Goal: Information Seeking & Learning: Learn about a topic

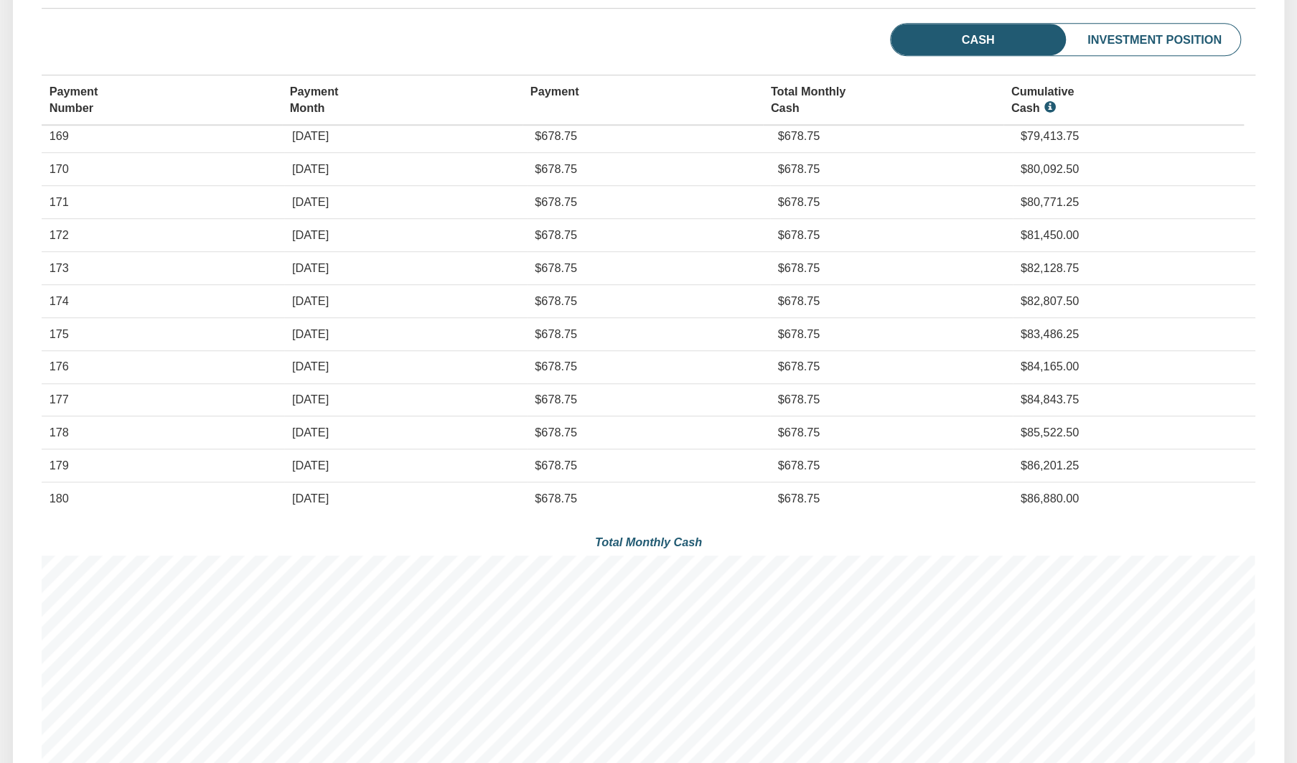
scroll to position [696, 0]
click at [1153, 228] on td "$81,450.00" at bounding box center [1134, 234] width 243 height 32
click at [591, 38] on div "Cash Investment Position" at bounding box center [649, 40] width 1214 height 37
click at [709, 28] on div "Cash Investment Position" at bounding box center [649, 40] width 1214 height 37
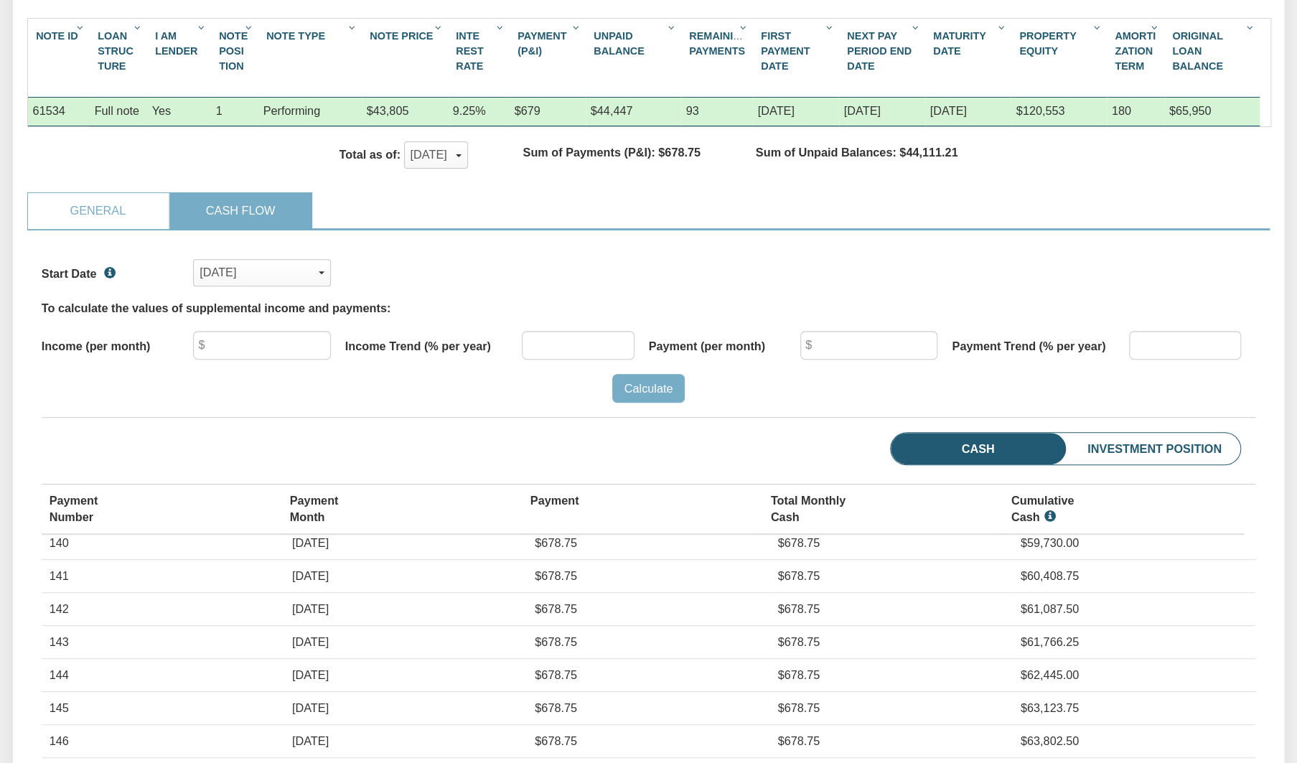
scroll to position [268, 0]
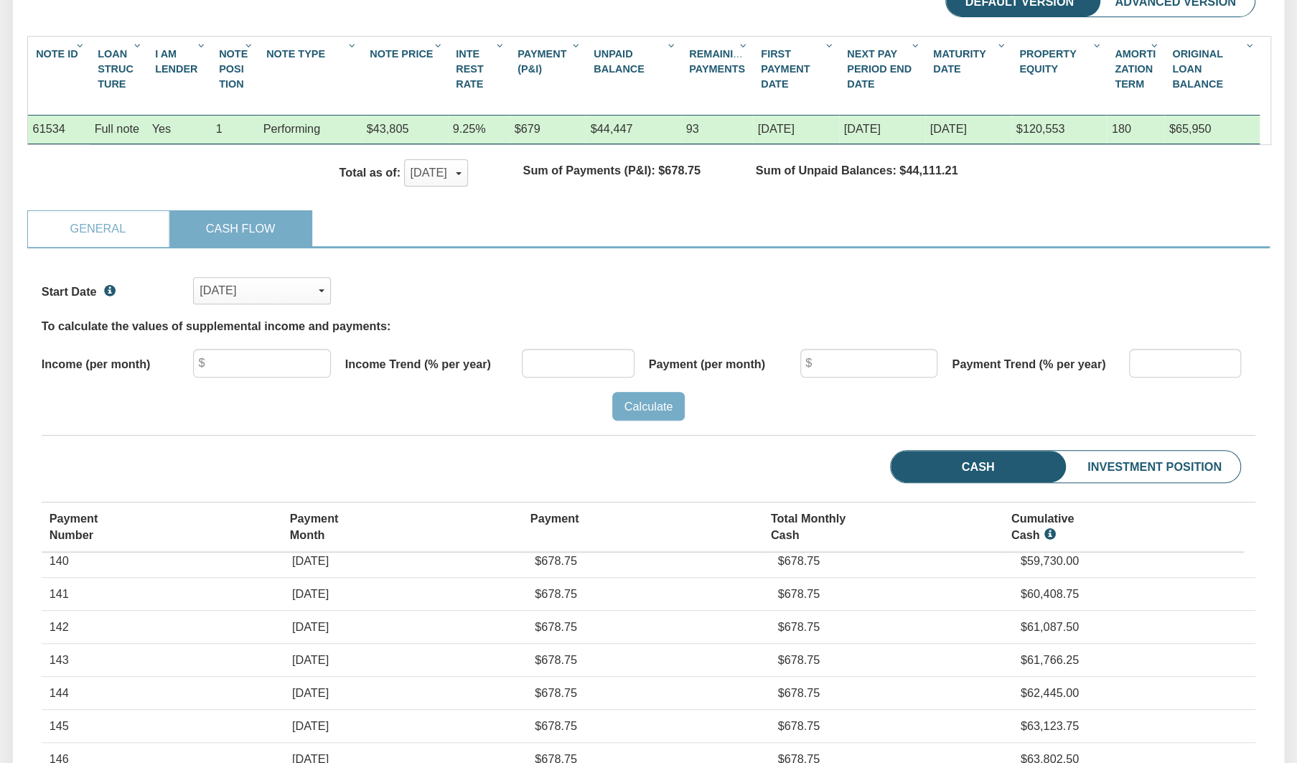
click at [824, 283] on div "Start Date [DATE] x [DATE] [DATE] [DATE] [DATE] [DATE] [DATE] [DATE] [DATE] [DA…" at bounding box center [649, 284] width 1214 height 42
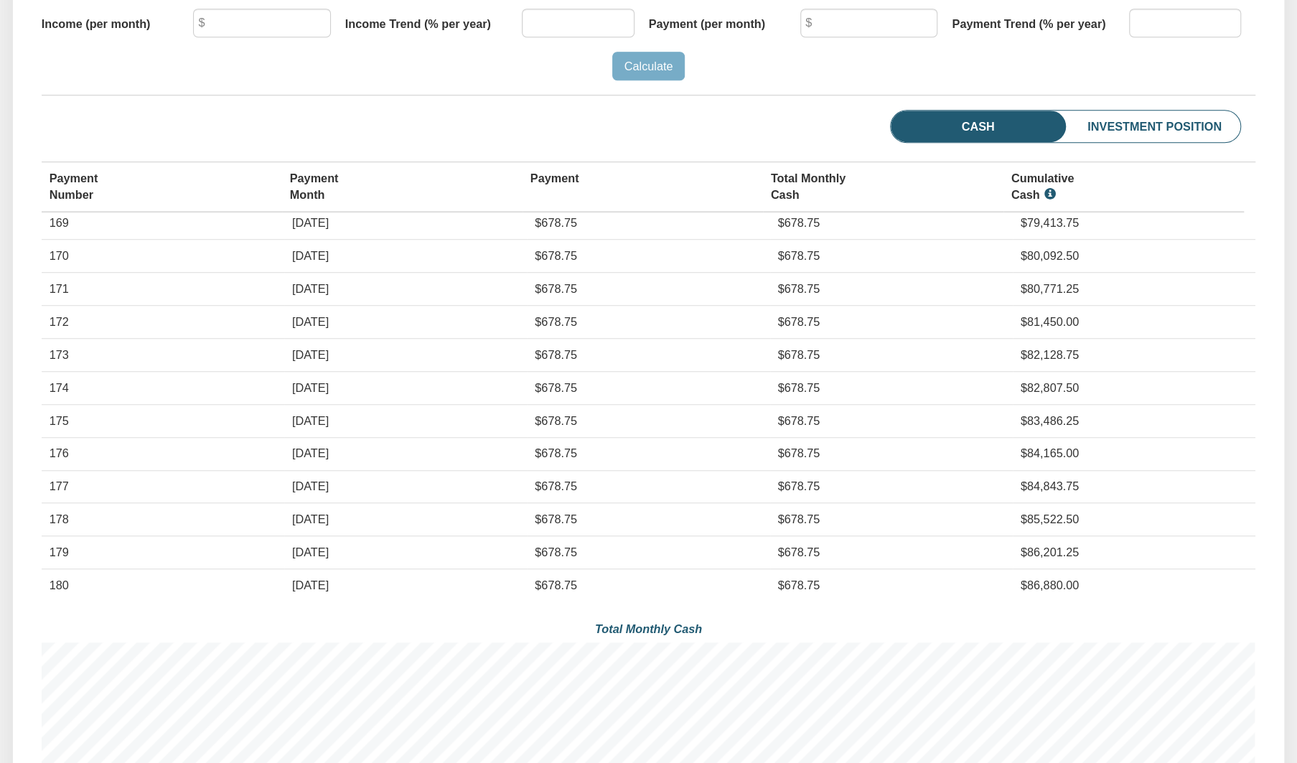
scroll to position [633, 0]
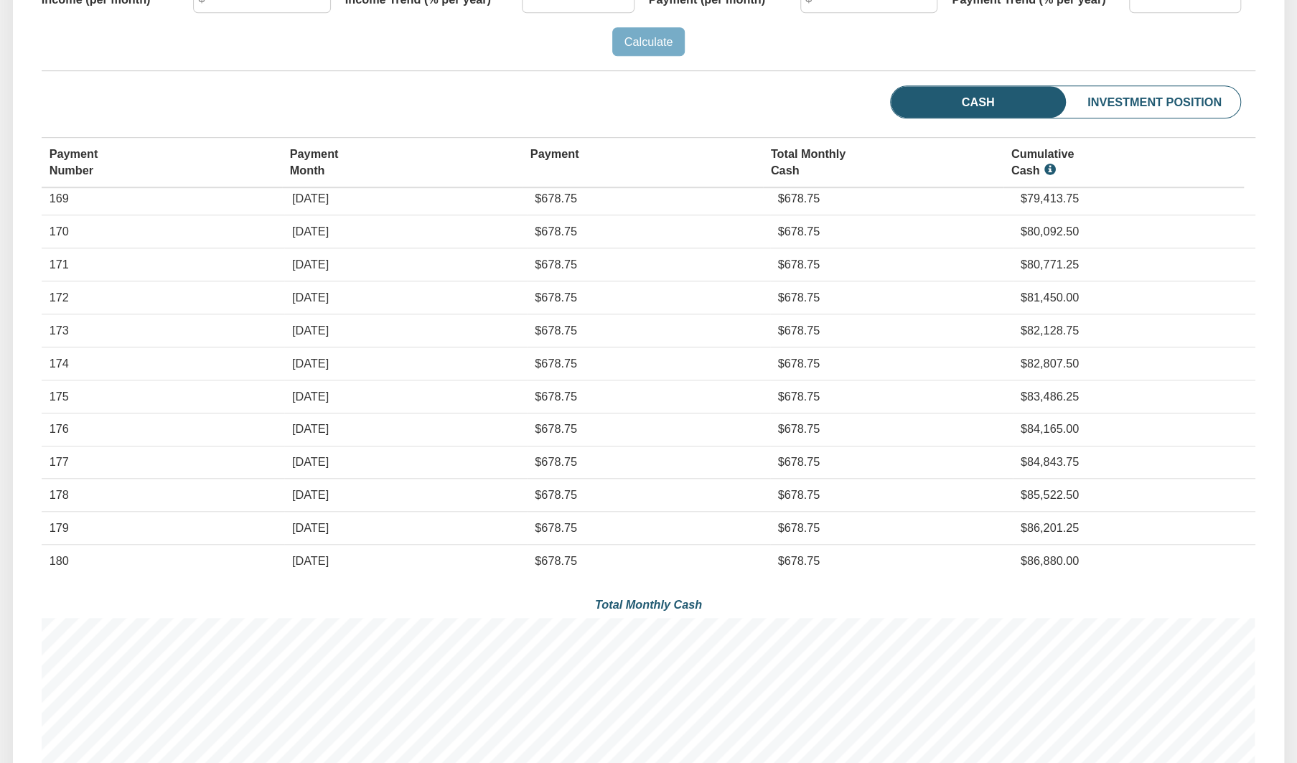
click at [520, 52] on div "Calculate" at bounding box center [649, 41] width 1214 height 29
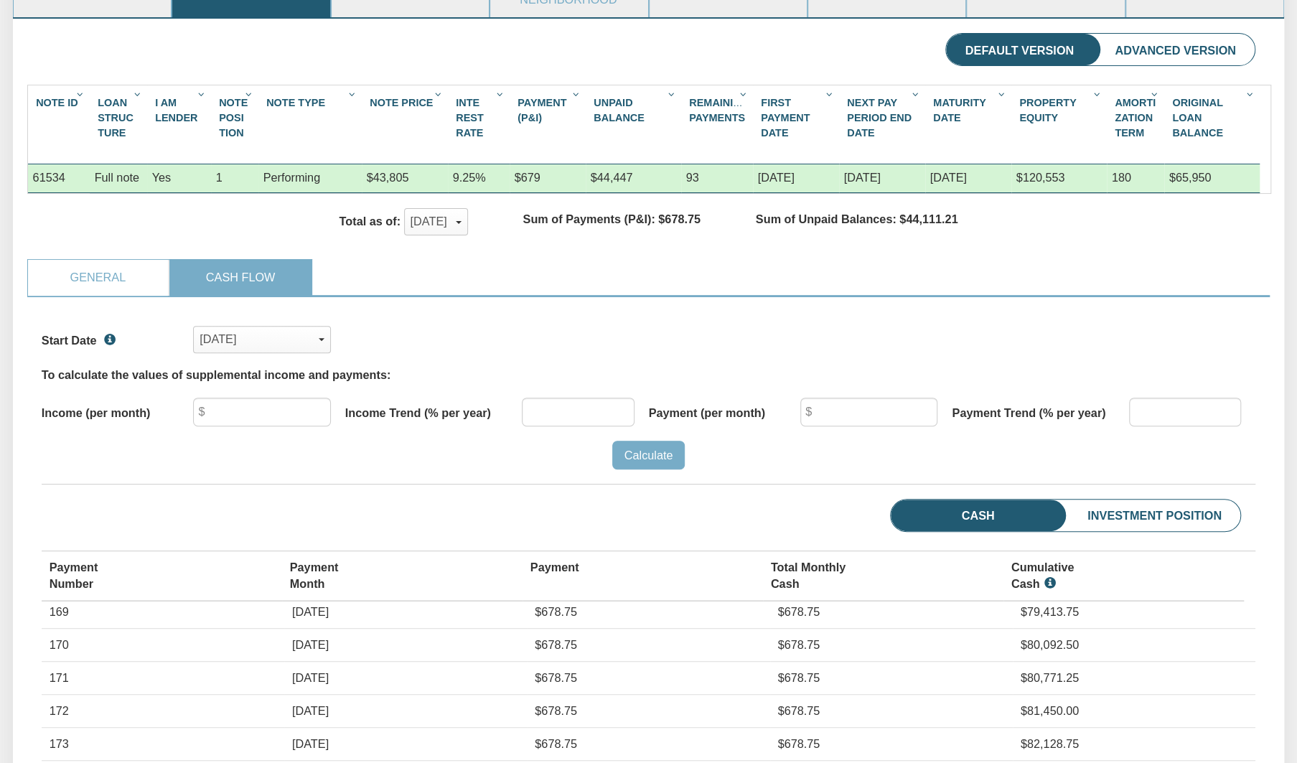
scroll to position [0, 0]
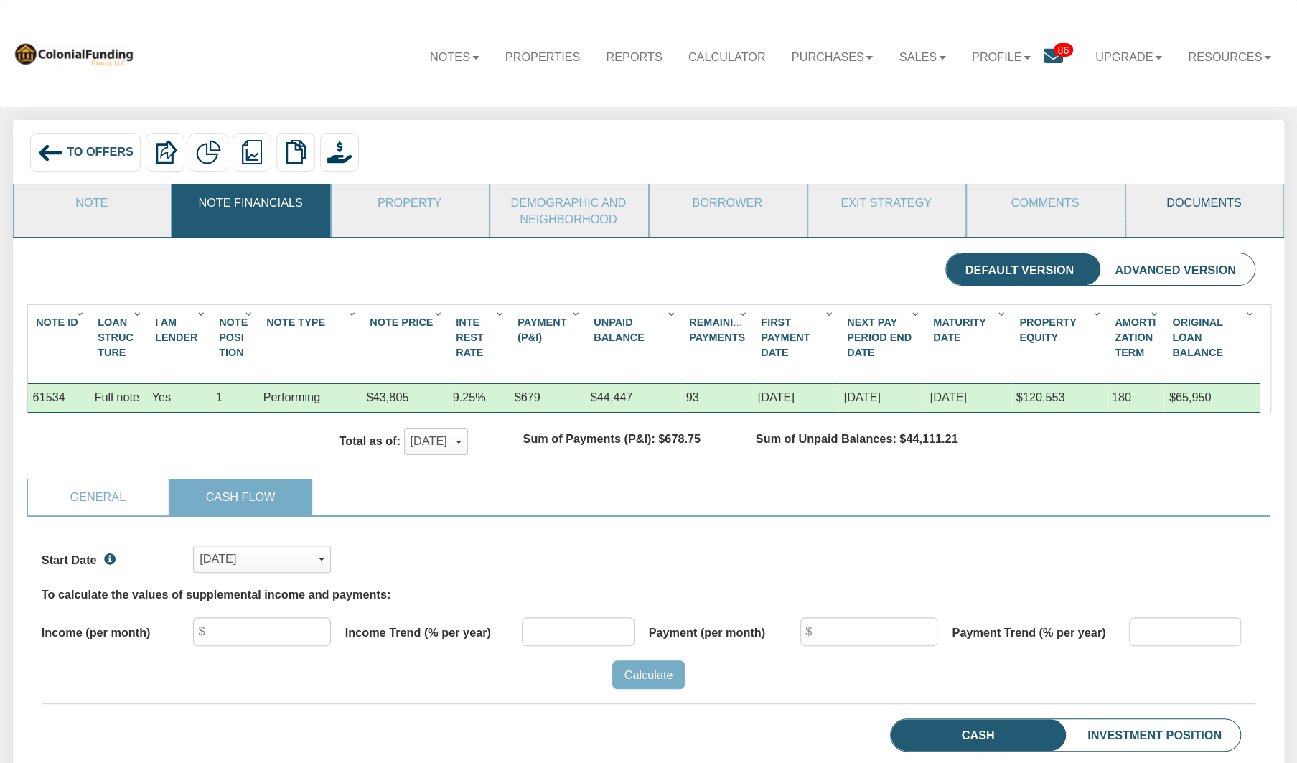
click at [1211, 199] on link "Documents" at bounding box center [1204, 202] width 156 height 36
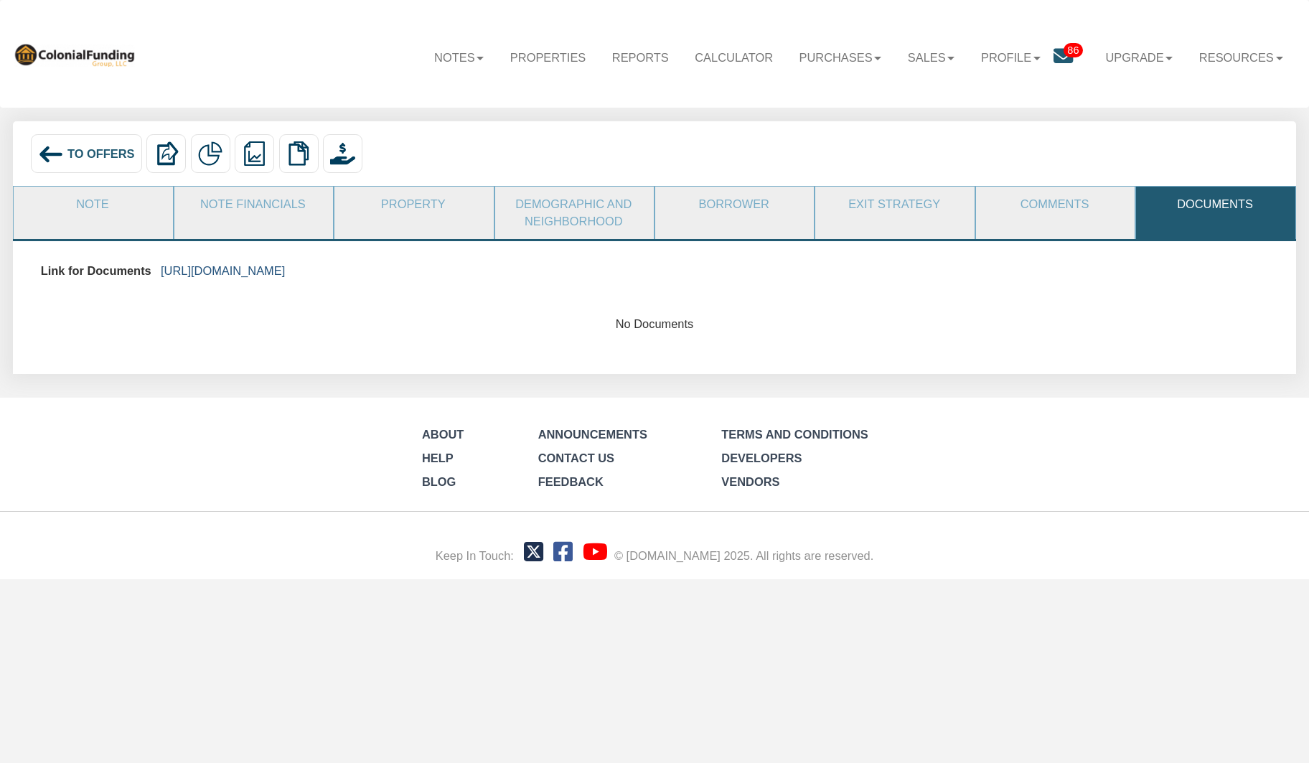
click at [285, 268] on link "[URL][DOMAIN_NAME]" at bounding box center [223, 270] width 124 height 13
click at [260, 205] on link "Note Financials" at bounding box center [252, 205] width 157 height 36
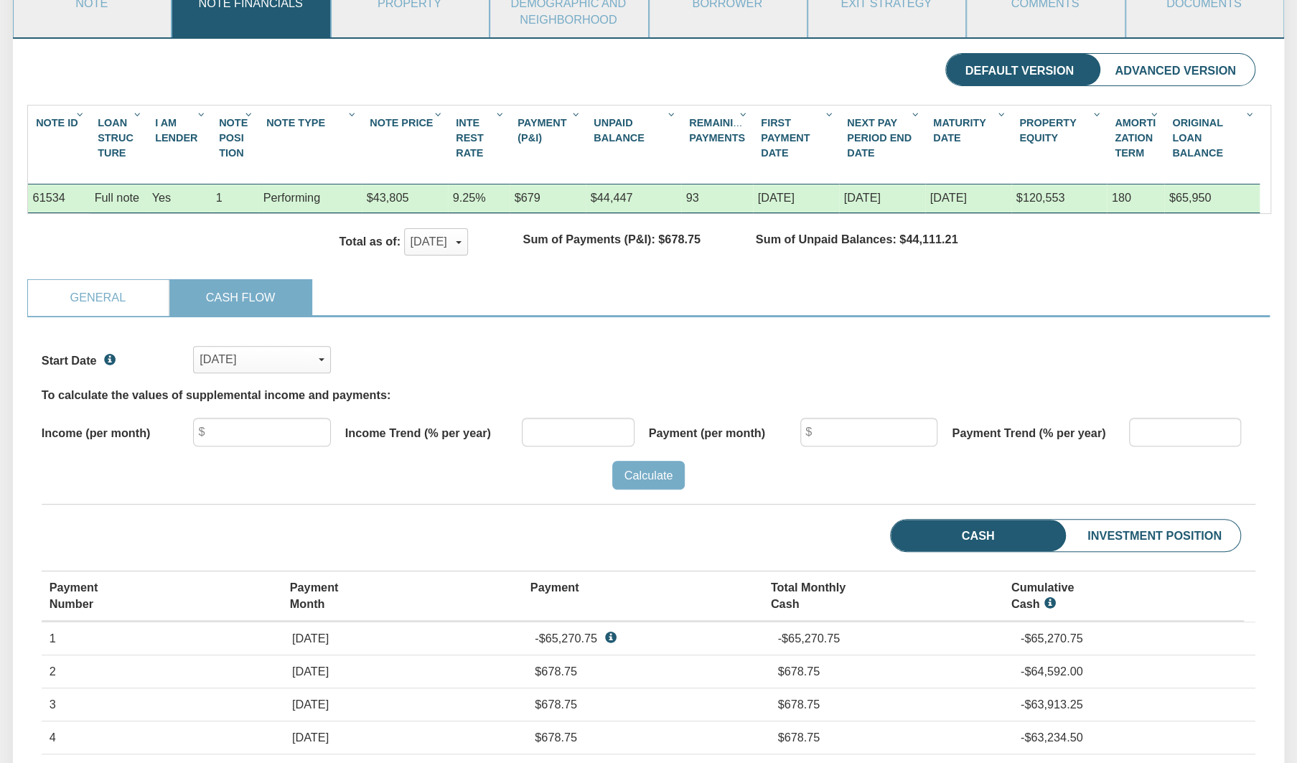
scroll to position [200, 0]
click at [322, 368] on div "[DATE]" at bounding box center [262, 359] width 125 height 24
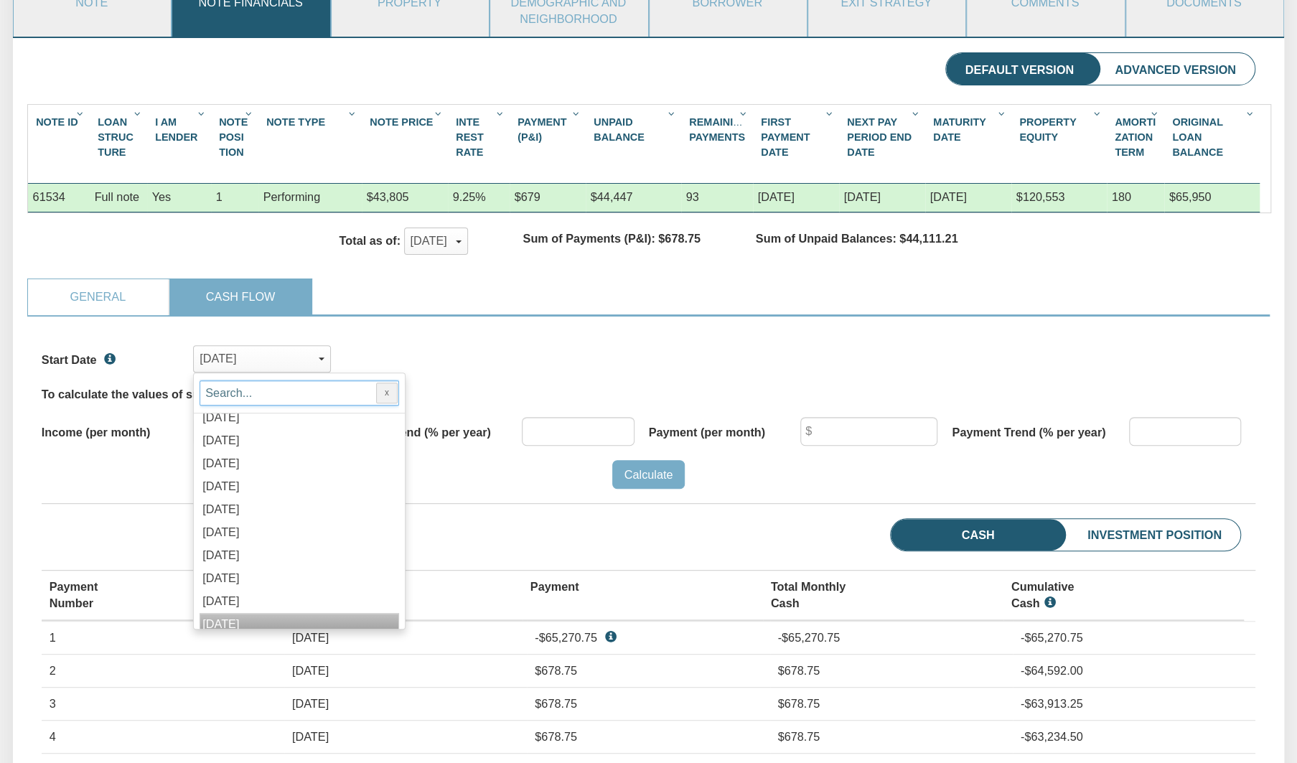
scroll to position [1070, 0]
click at [304, 553] on div "[DATE]" at bounding box center [300, 555] width 200 height 23
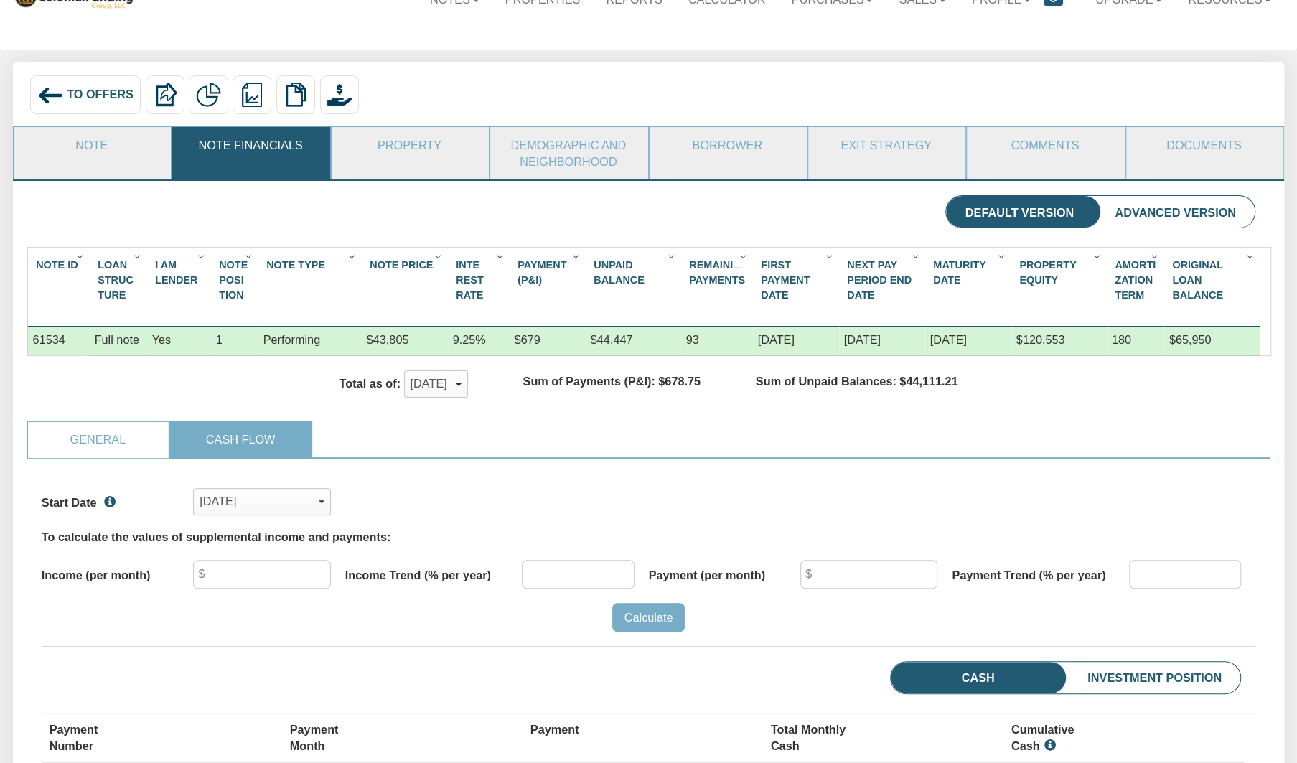
scroll to position [25, 0]
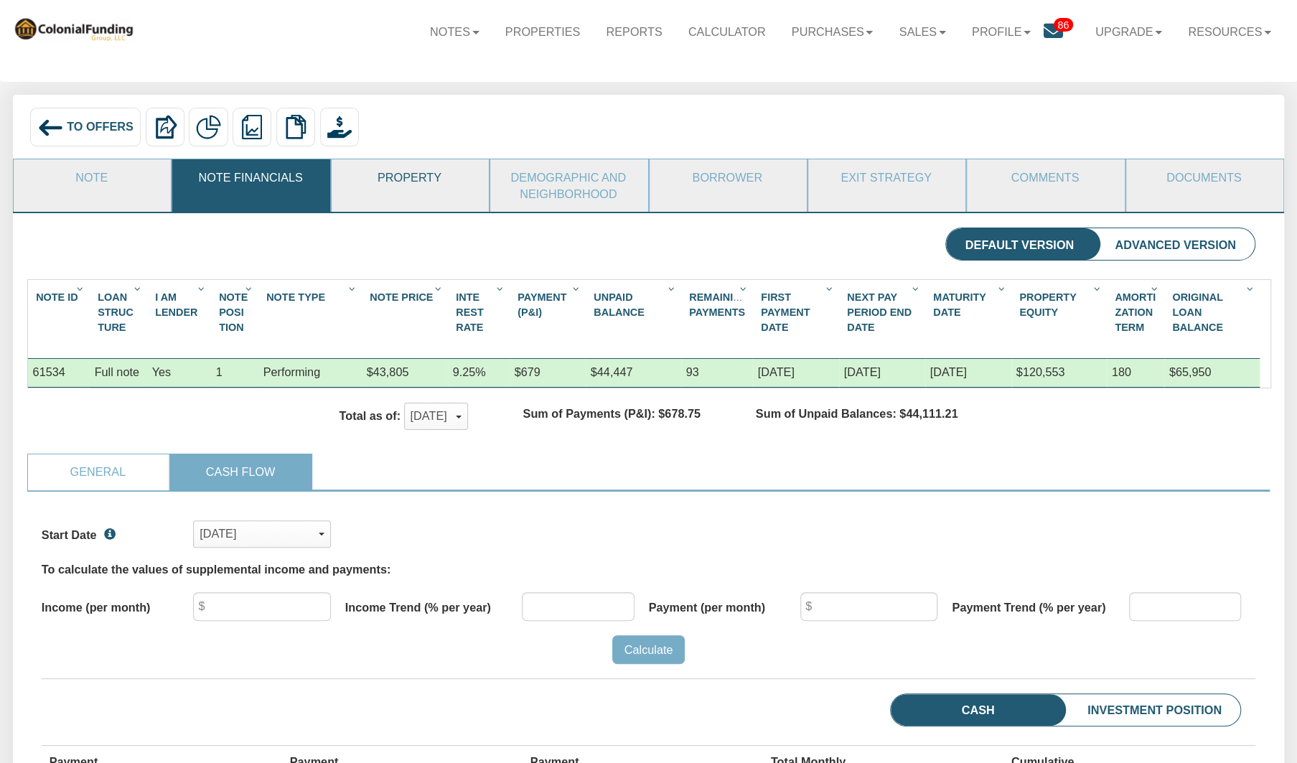
click at [401, 185] on link "Property" at bounding box center [410, 177] width 156 height 36
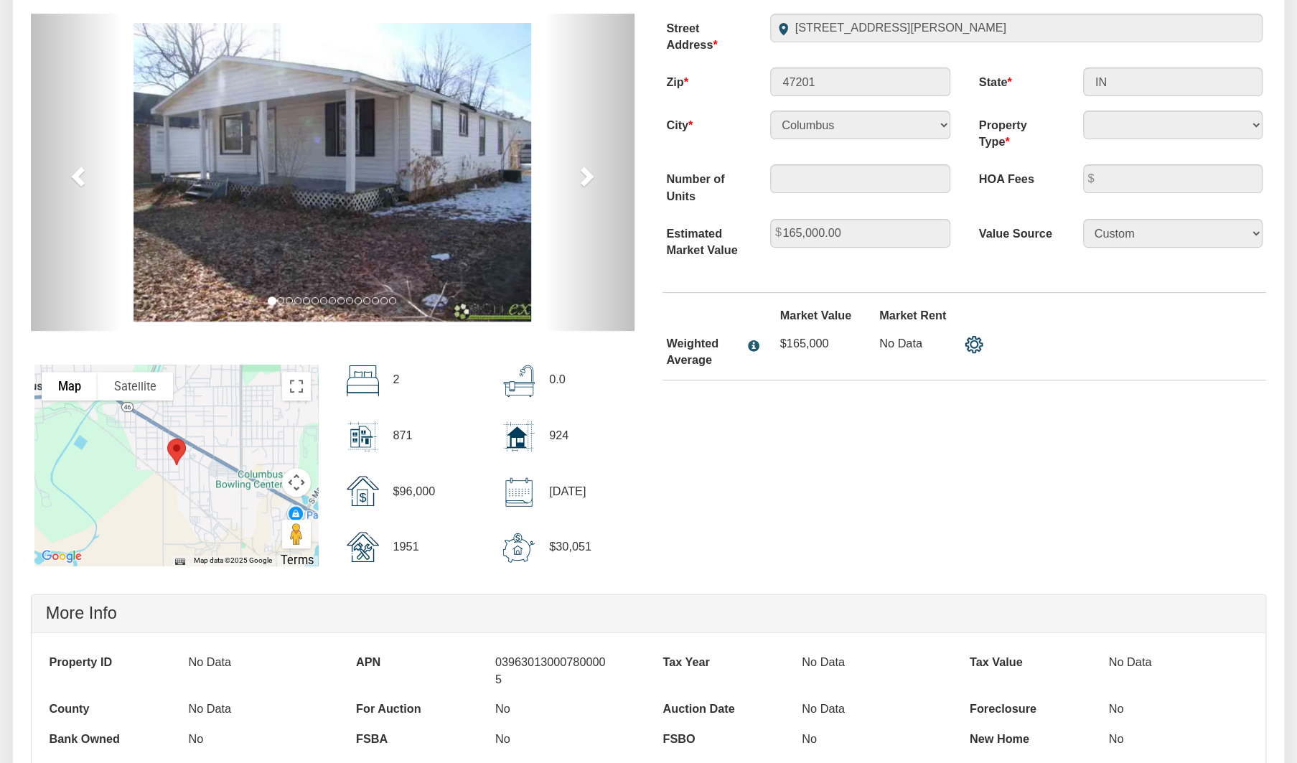
scroll to position [60, 0]
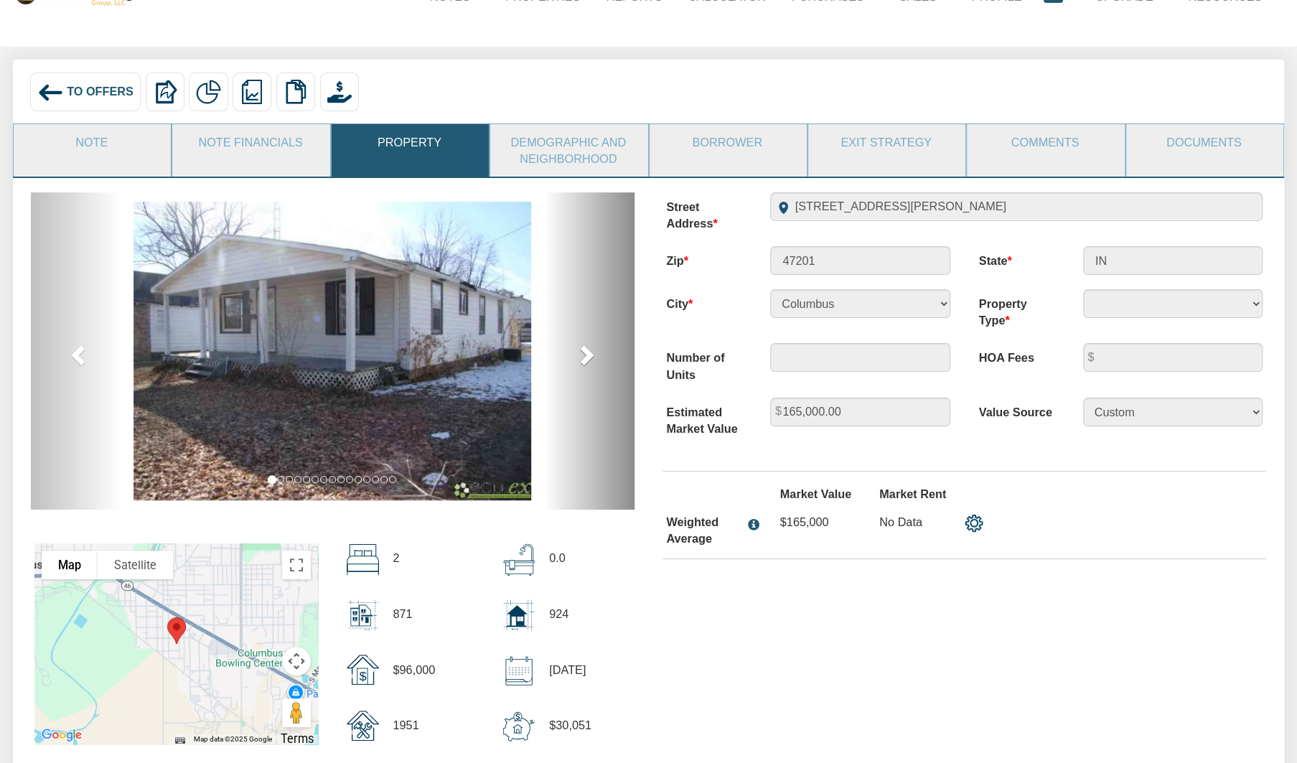
click at [583, 363] on span at bounding box center [586, 355] width 22 height 22
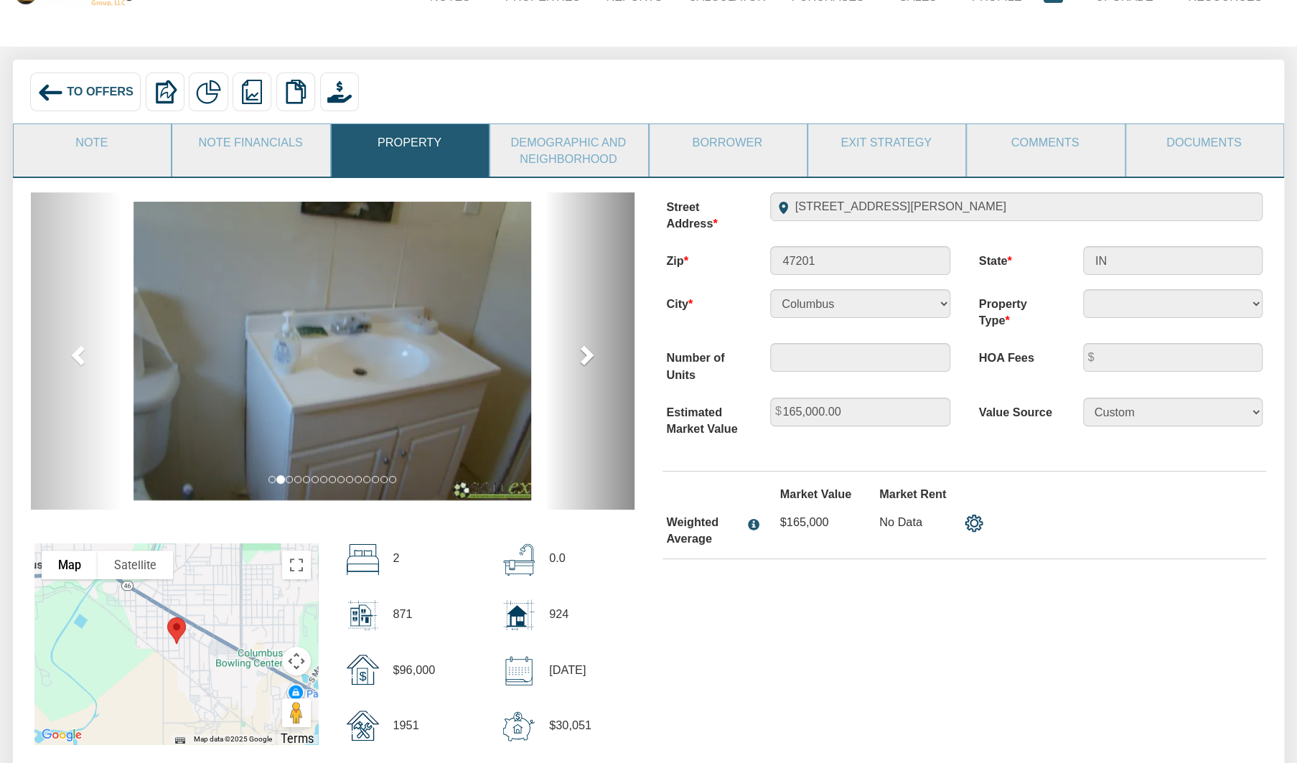
click at [583, 363] on span at bounding box center [586, 355] width 22 height 22
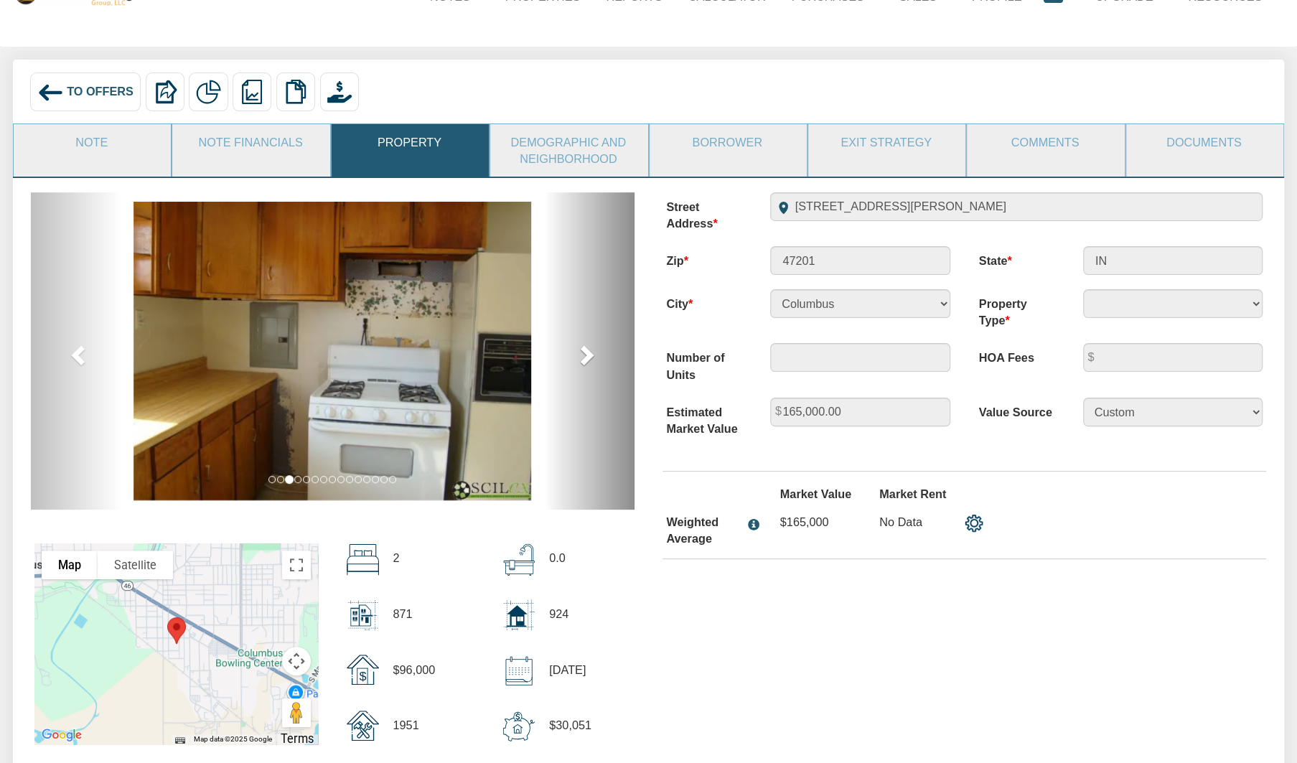
click at [583, 363] on span at bounding box center [586, 355] width 22 height 22
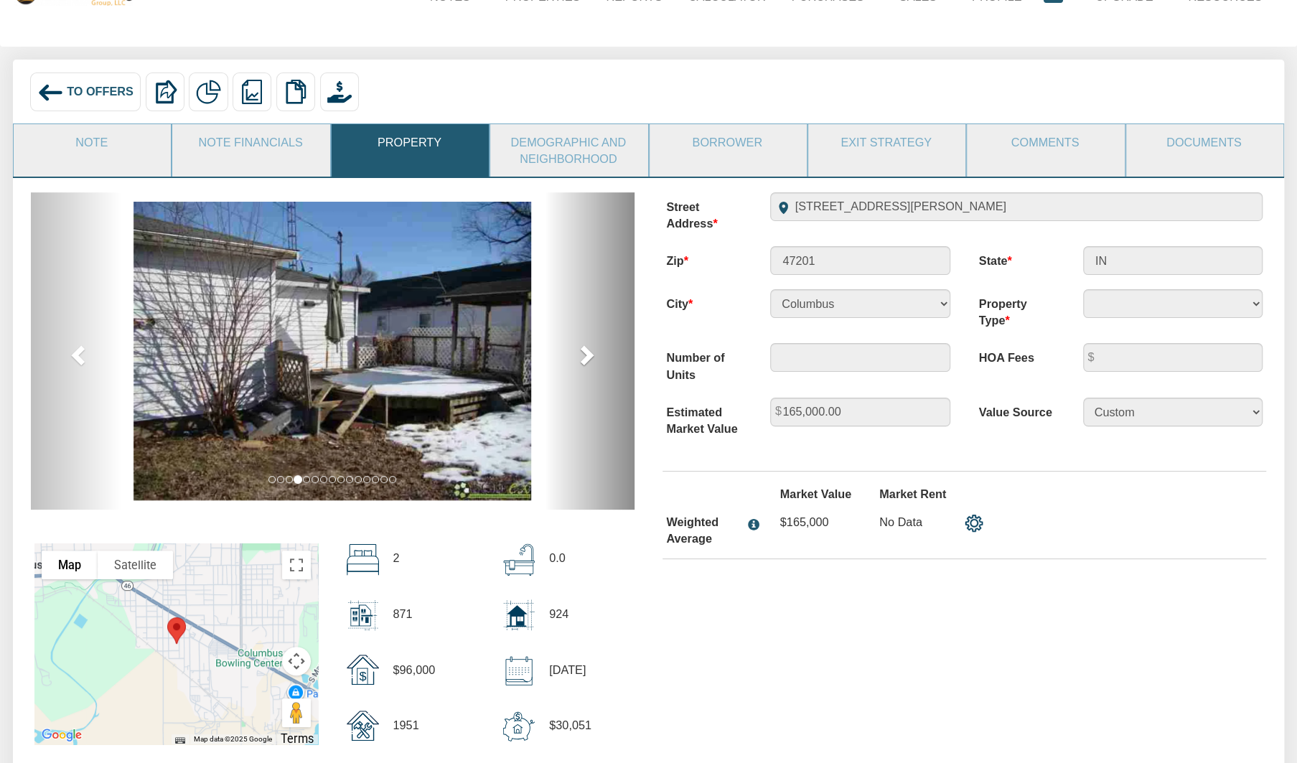
click at [583, 363] on span at bounding box center [586, 355] width 22 height 22
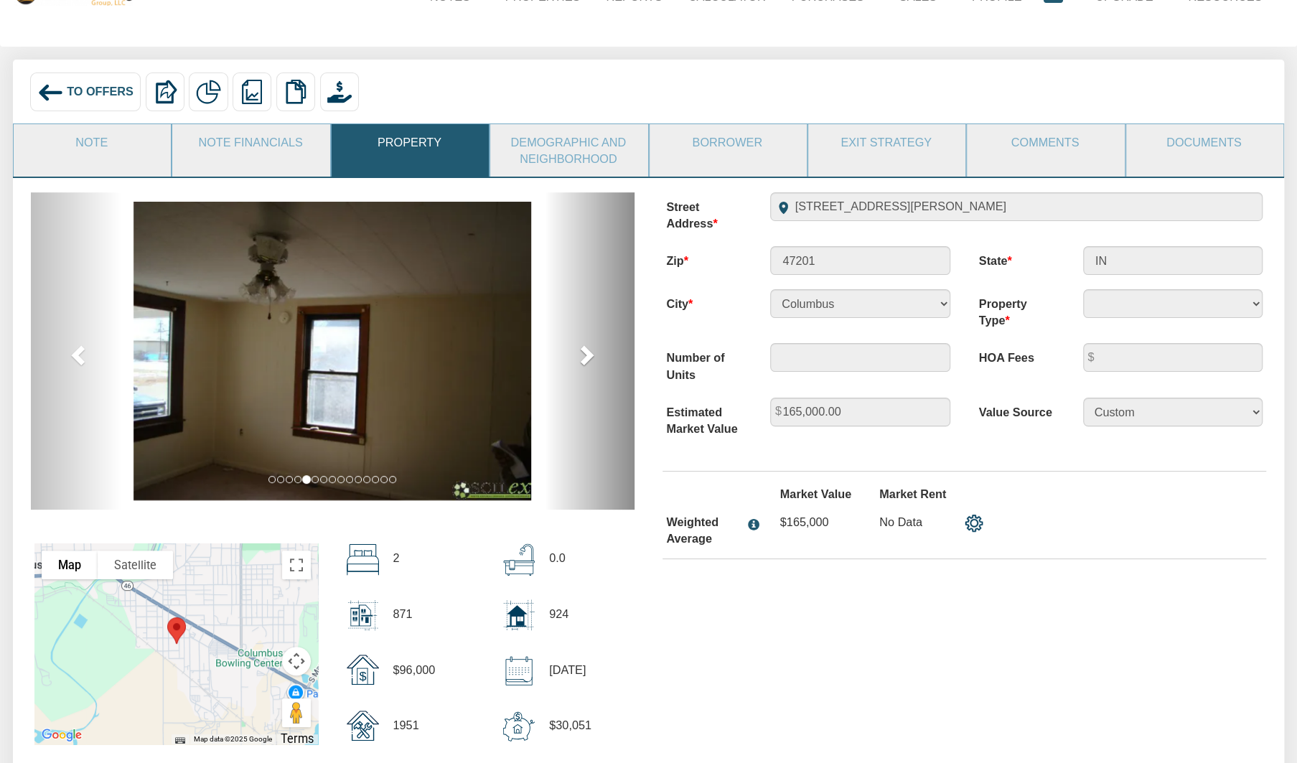
click at [583, 363] on span at bounding box center [586, 355] width 22 height 22
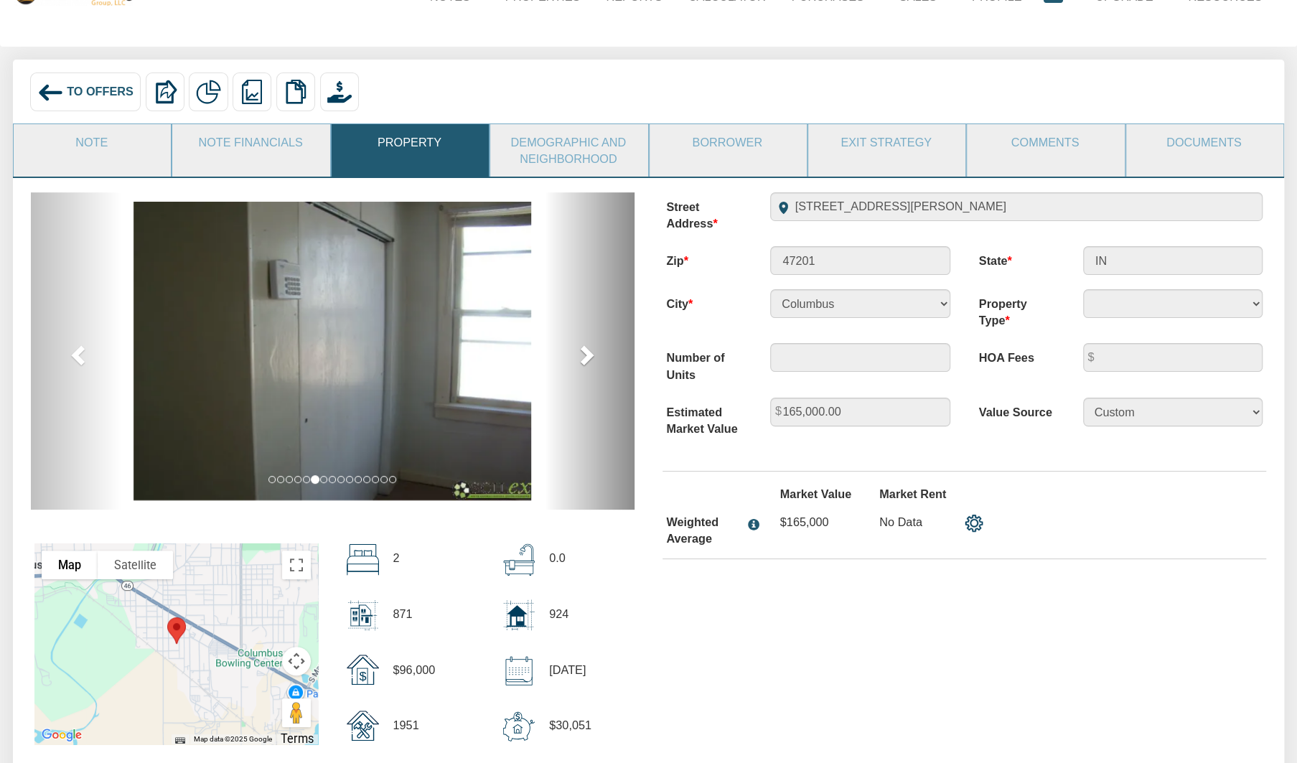
click at [583, 363] on span at bounding box center [586, 355] width 22 height 22
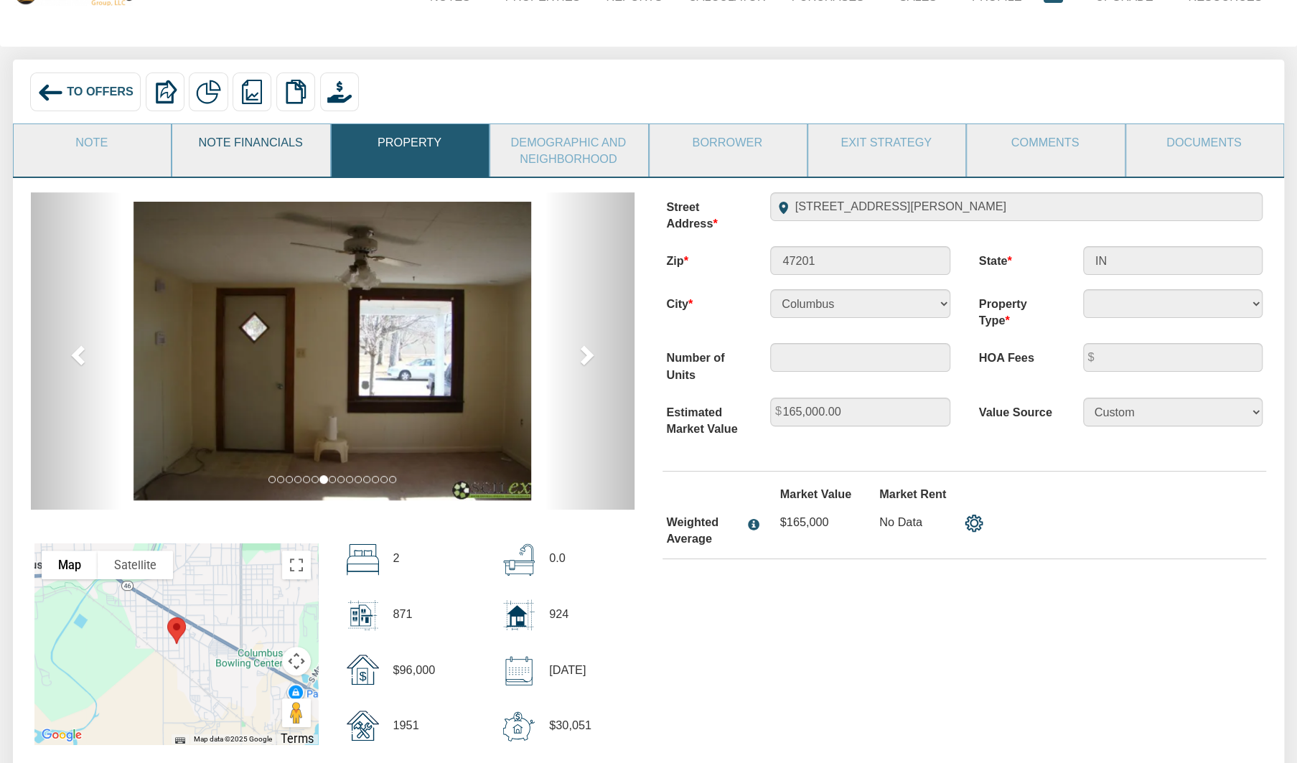
click at [279, 145] on link "Note Financials" at bounding box center [250, 142] width 156 height 36
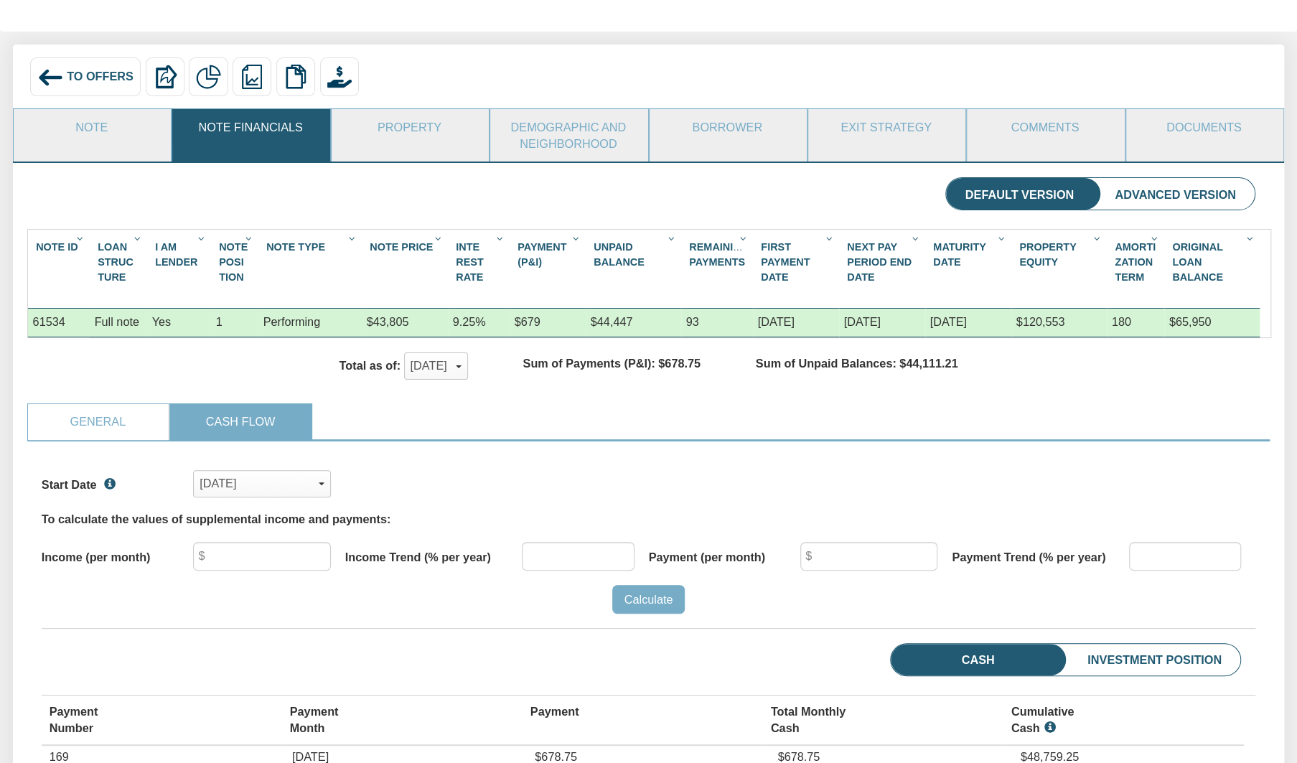
scroll to position [0, 0]
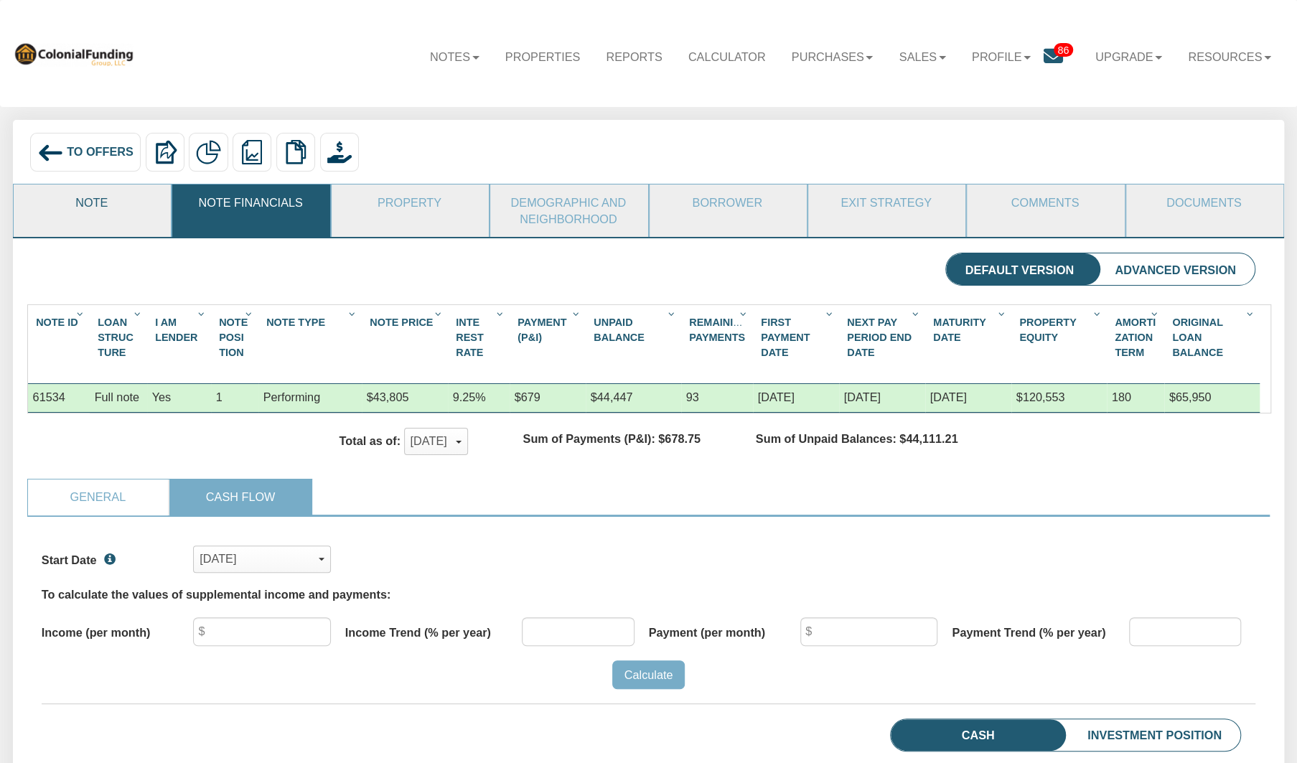
click at [90, 209] on link "Note" at bounding box center [92, 202] width 156 height 36
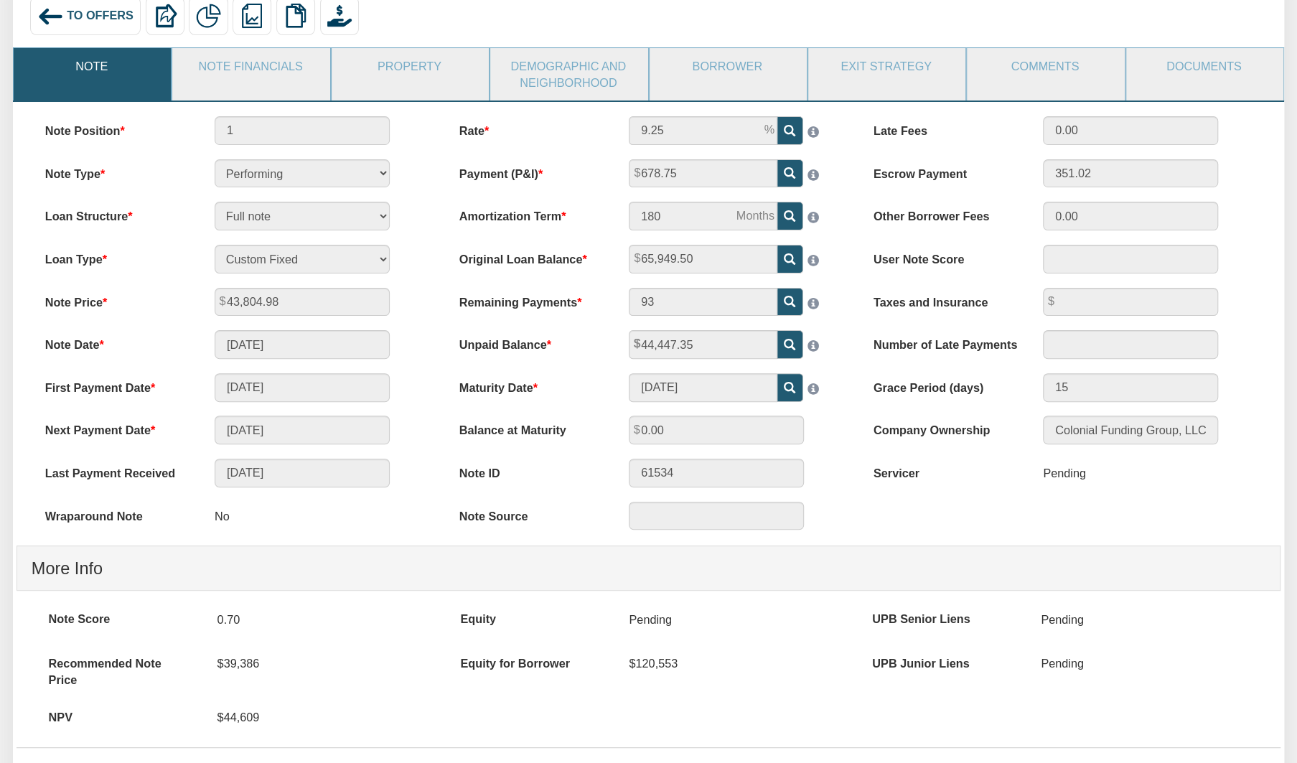
scroll to position [136, 0]
click at [407, 72] on link "Property" at bounding box center [410, 67] width 156 height 36
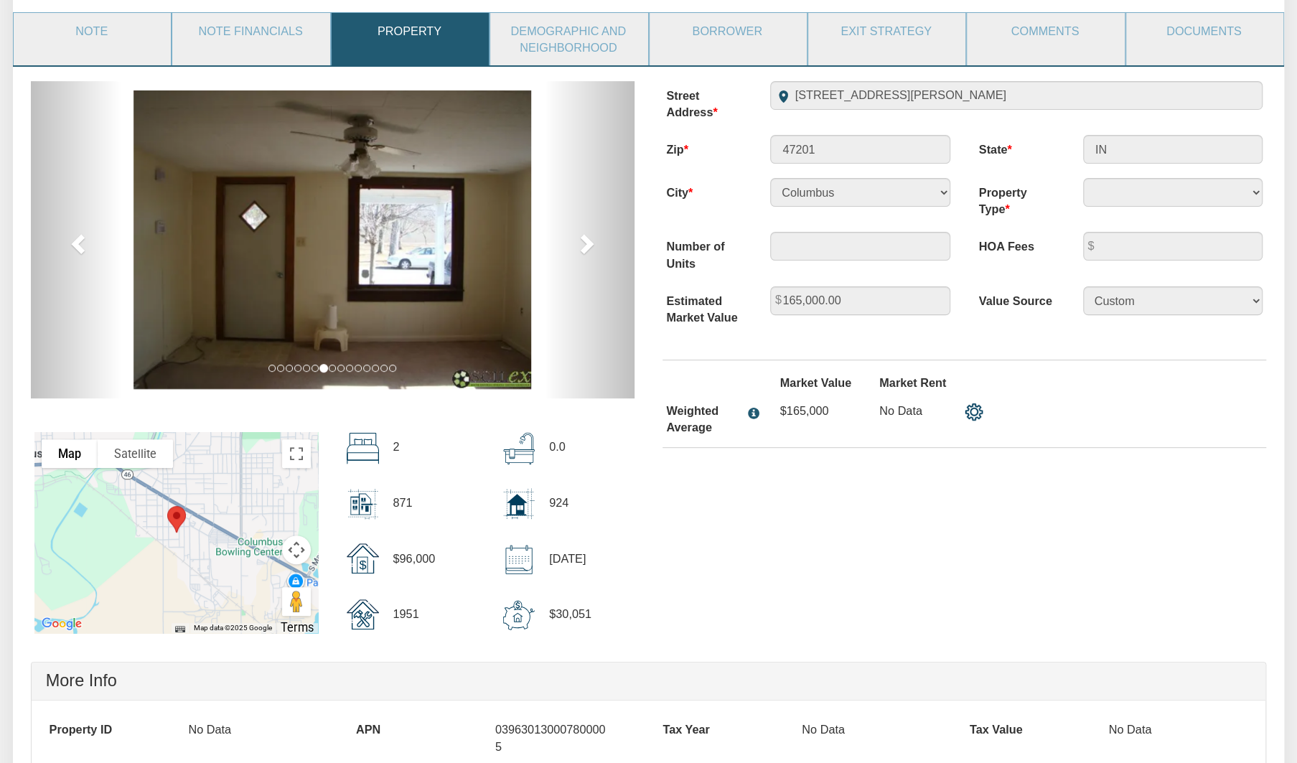
scroll to position [0, 0]
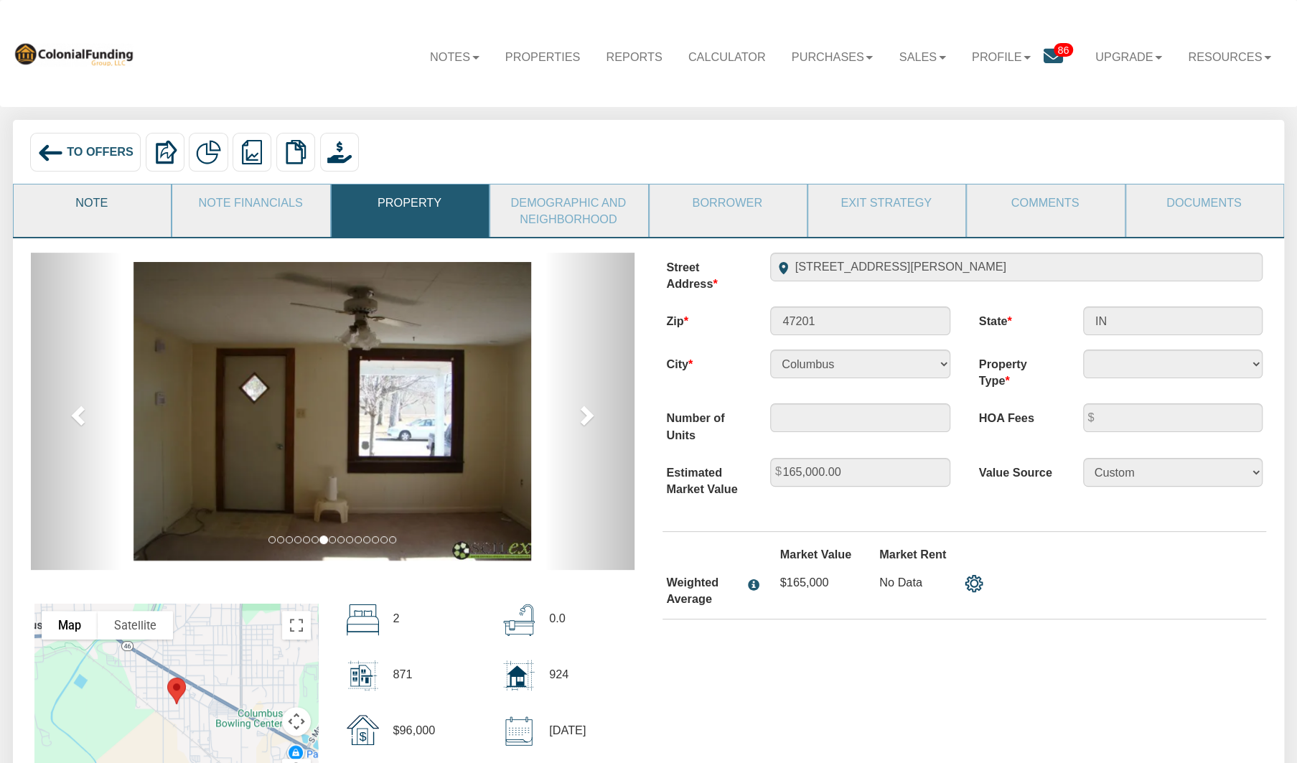
click at [100, 207] on link "Note" at bounding box center [92, 202] width 156 height 36
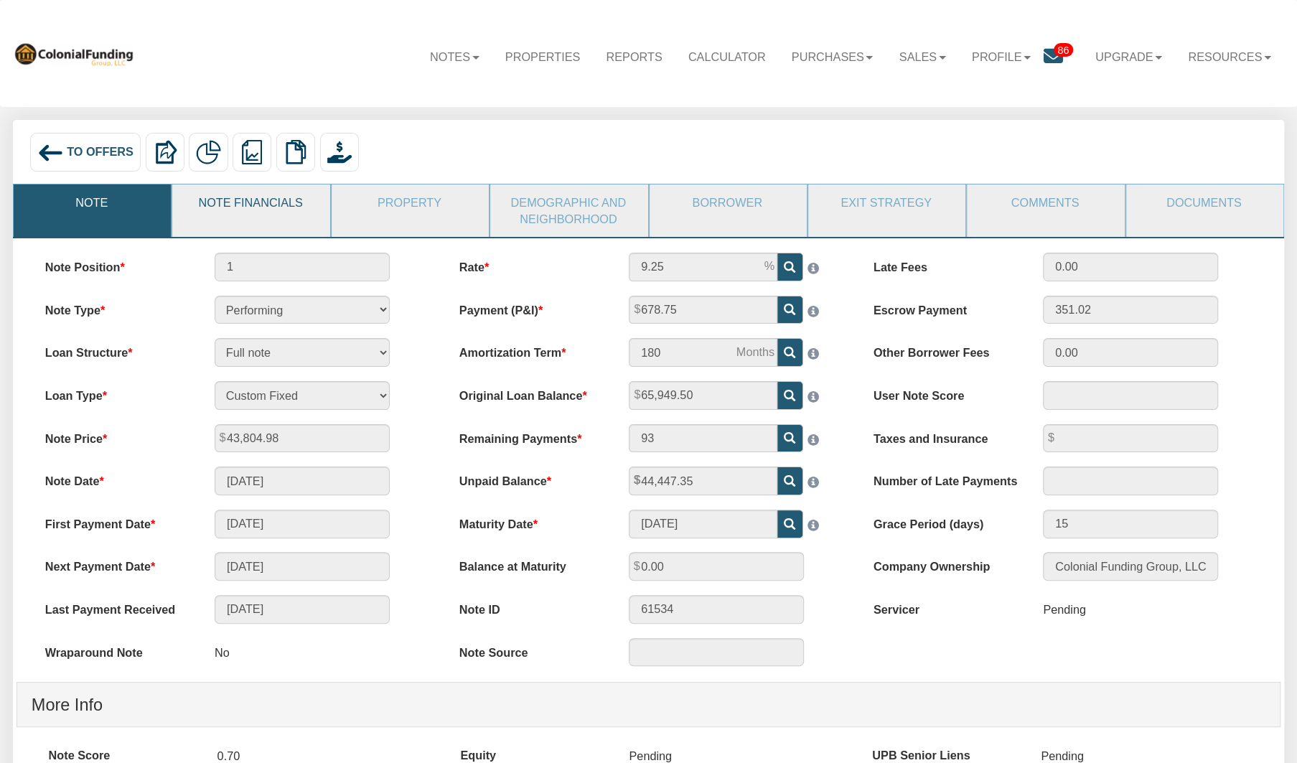
click at [219, 205] on link "Note Financials" at bounding box center [250, 202] width 156 height 36
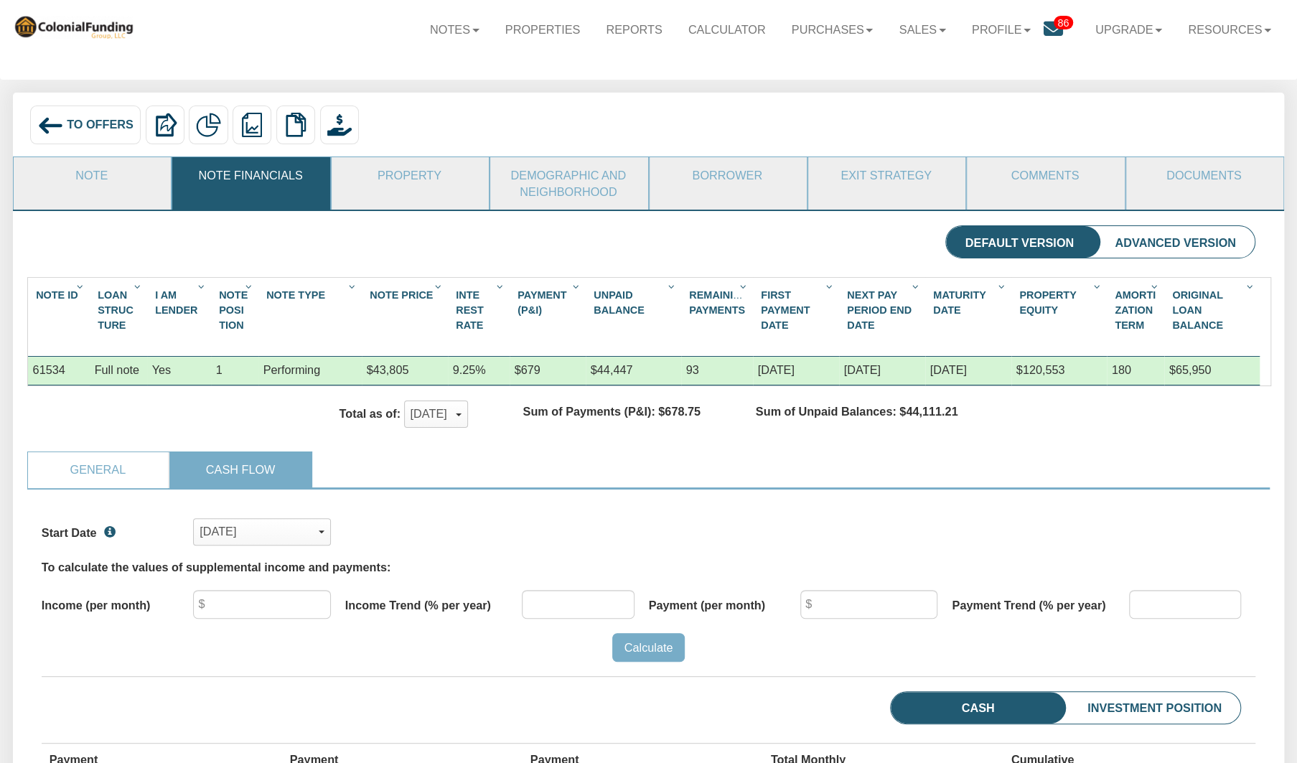
scroll to position [27, 0]
click at [543, 184] on link "Demographic and Neighborhood" at bounding box center [568, 183] width 156 height 52
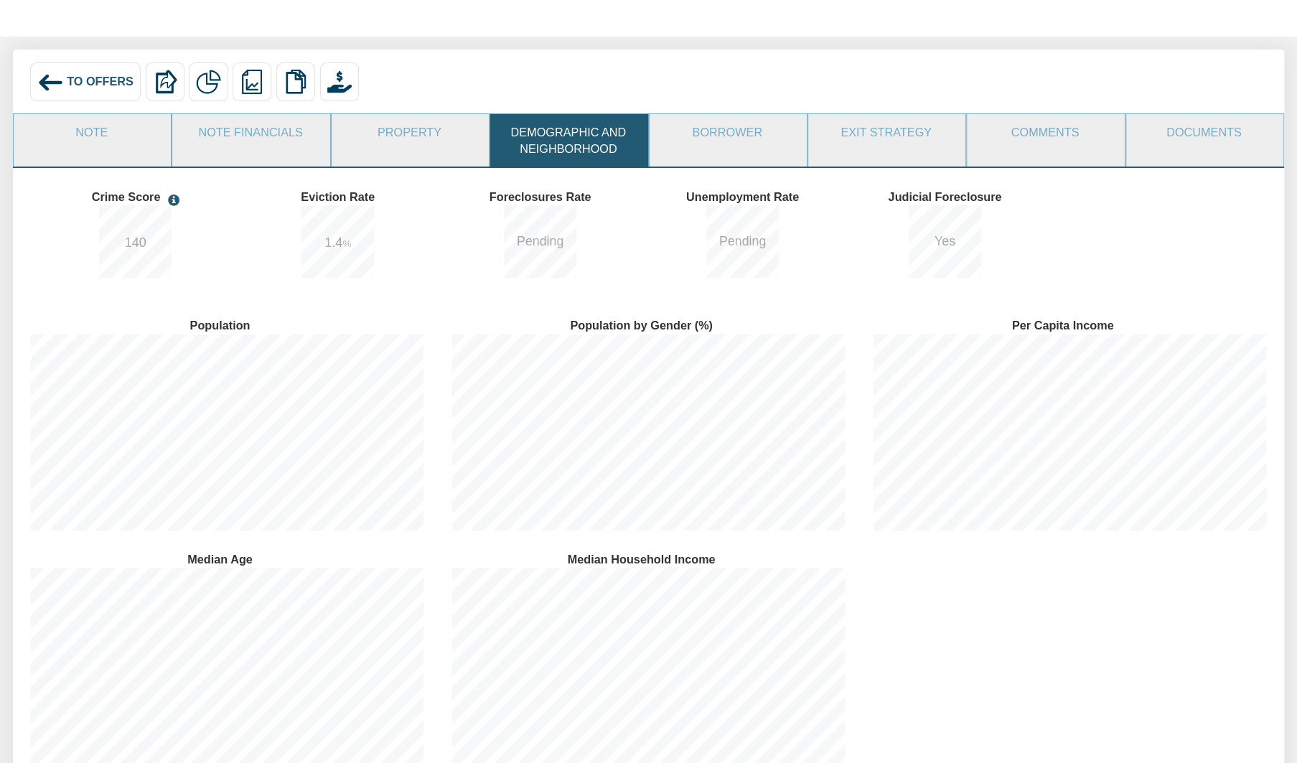
scroll to position [70, 0]
click at [1036, 127] on link "Comments" at bounding box center [1045, 133] width 156 height 36
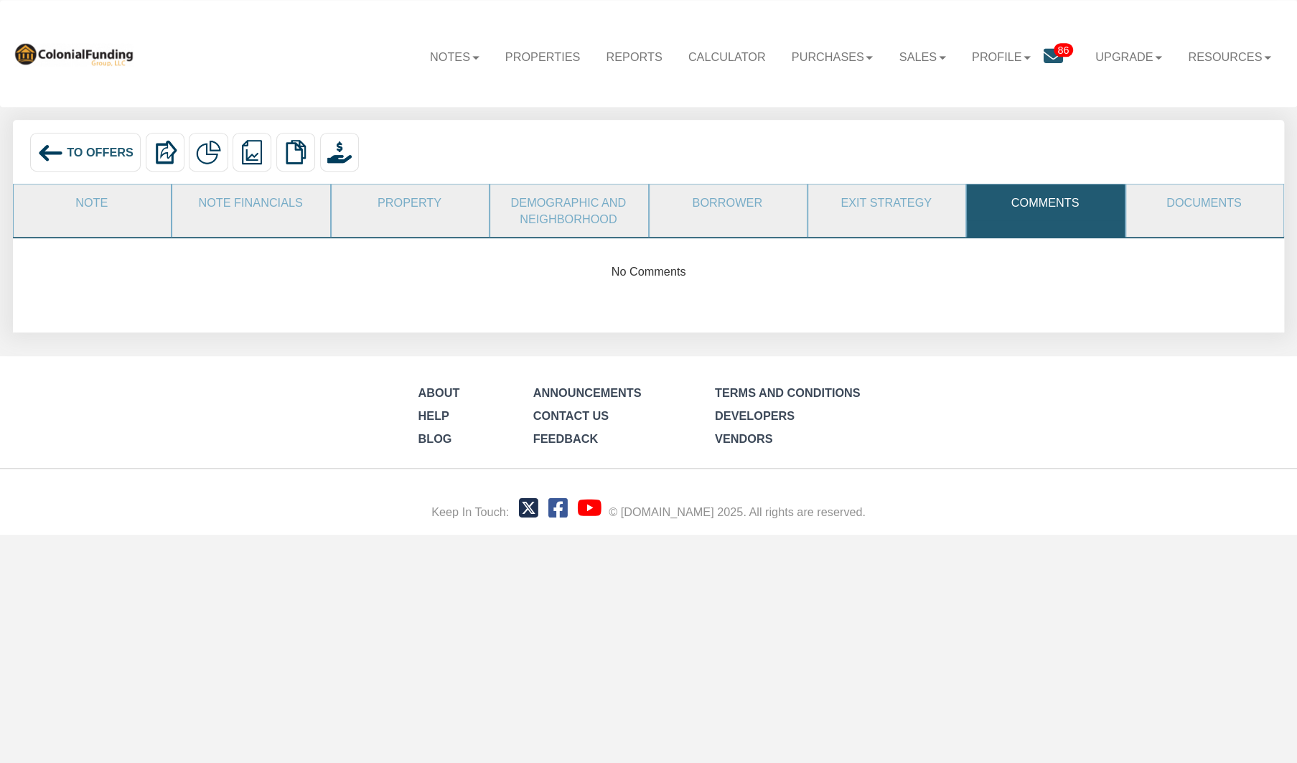
scroll to position [0, 0]
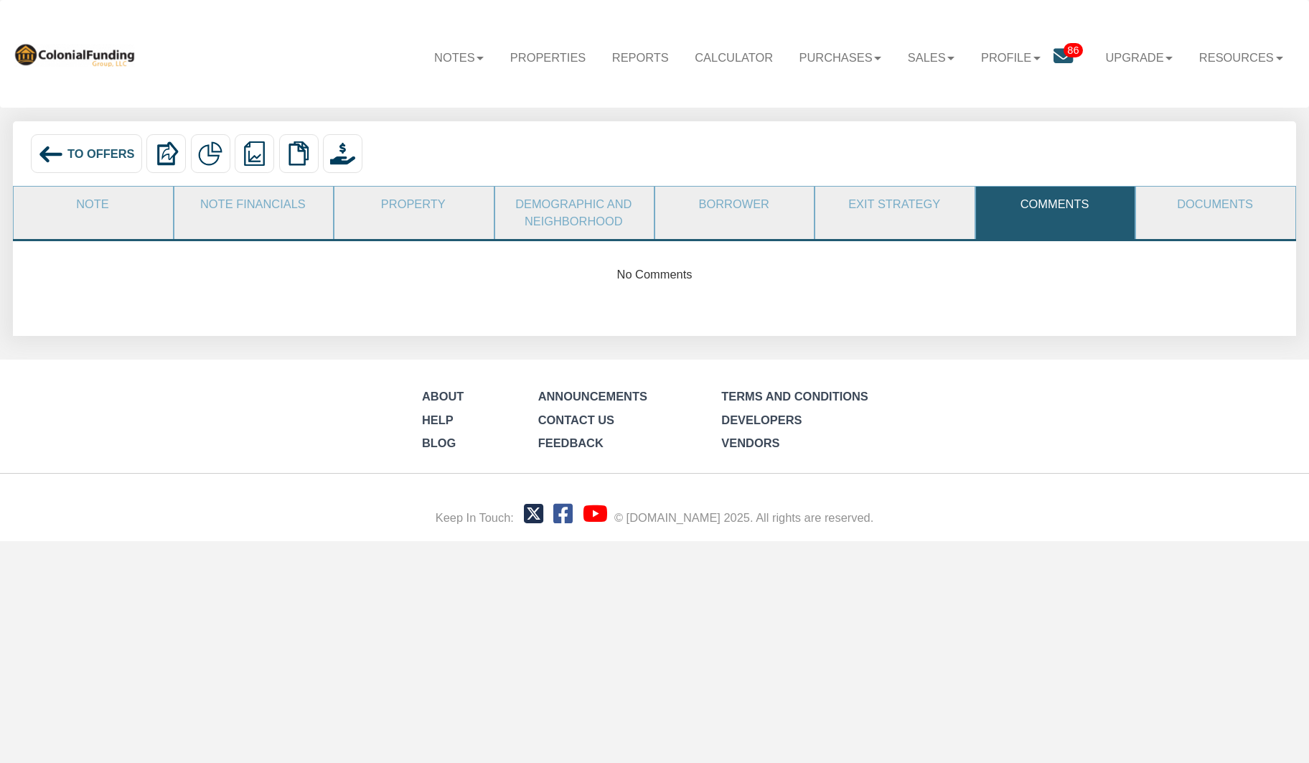
click at [1054, 52] on icon at bounding box center [1063, 55] width 19 height 19
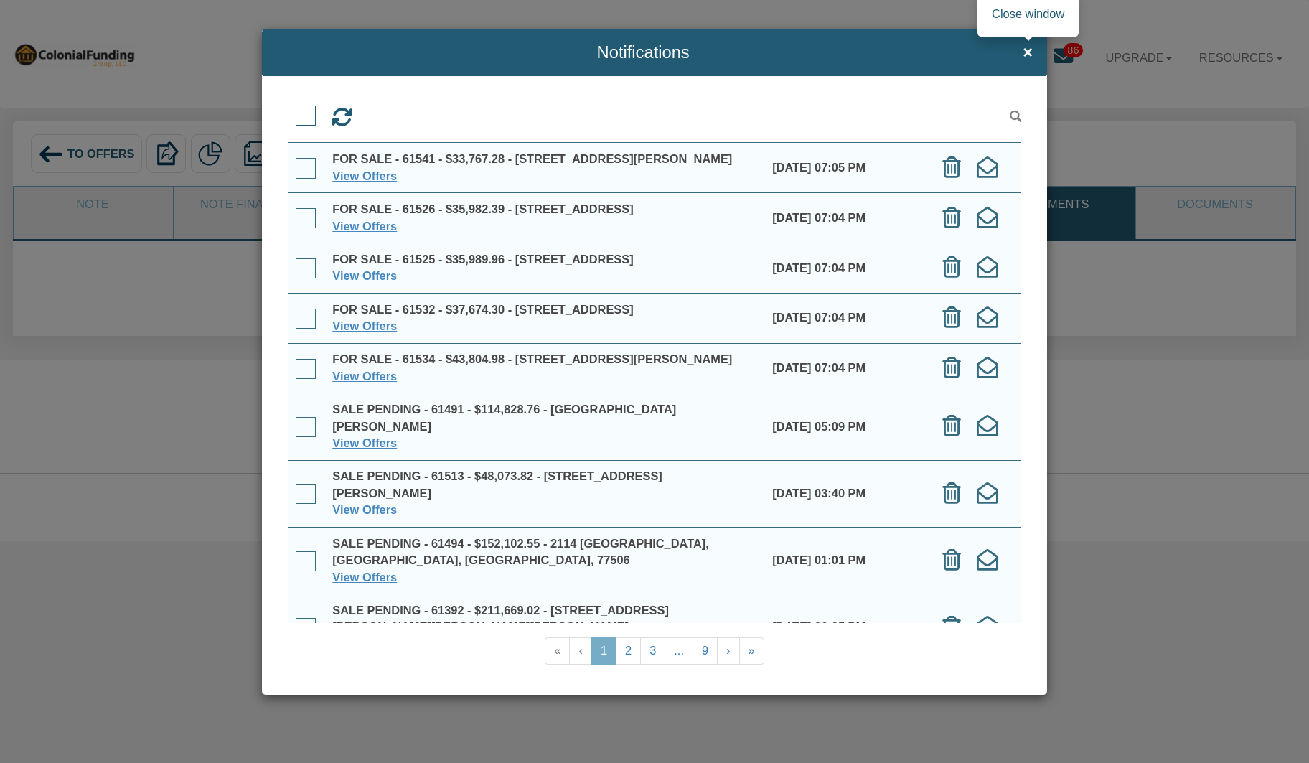
click at [1029, 52] on span "×" at bounding box center [1028, 52] width 10 height 19
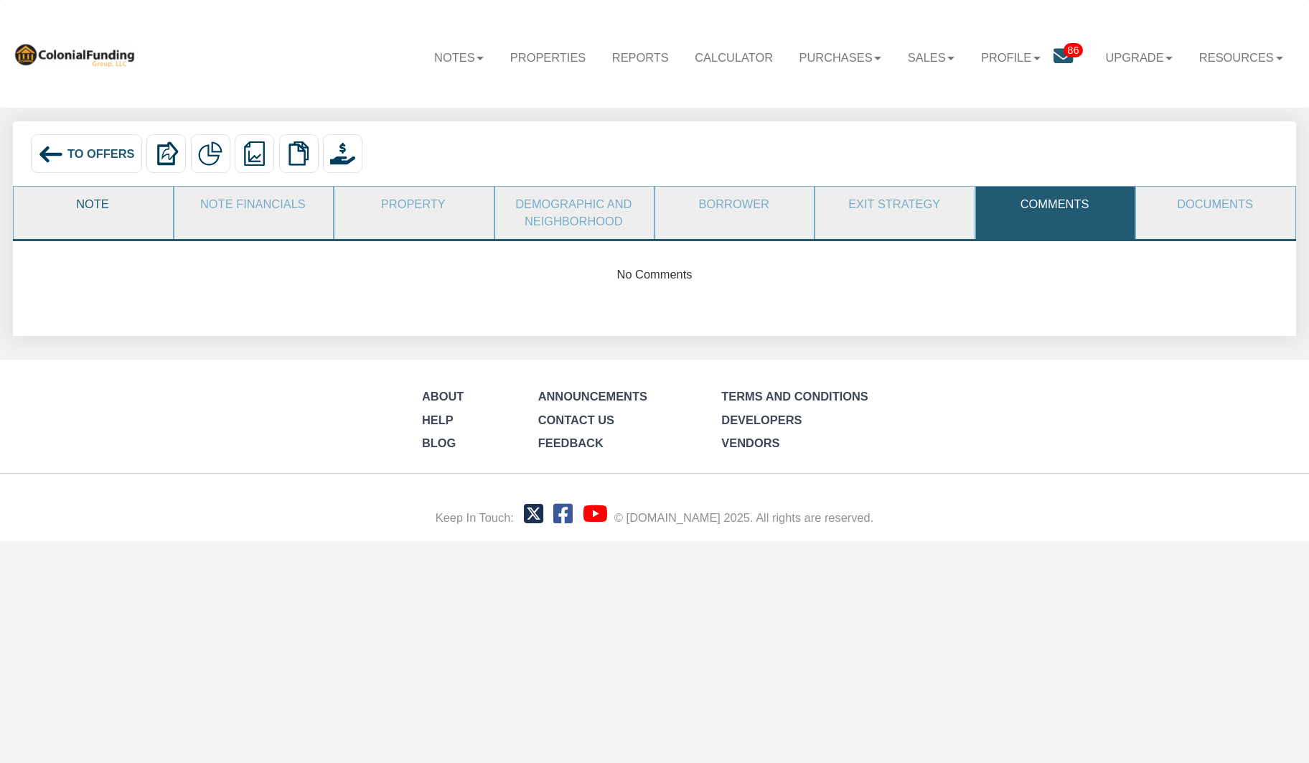
click at [90, 204] on link "Note" at bounding box center [92, 205] width 157 height 36
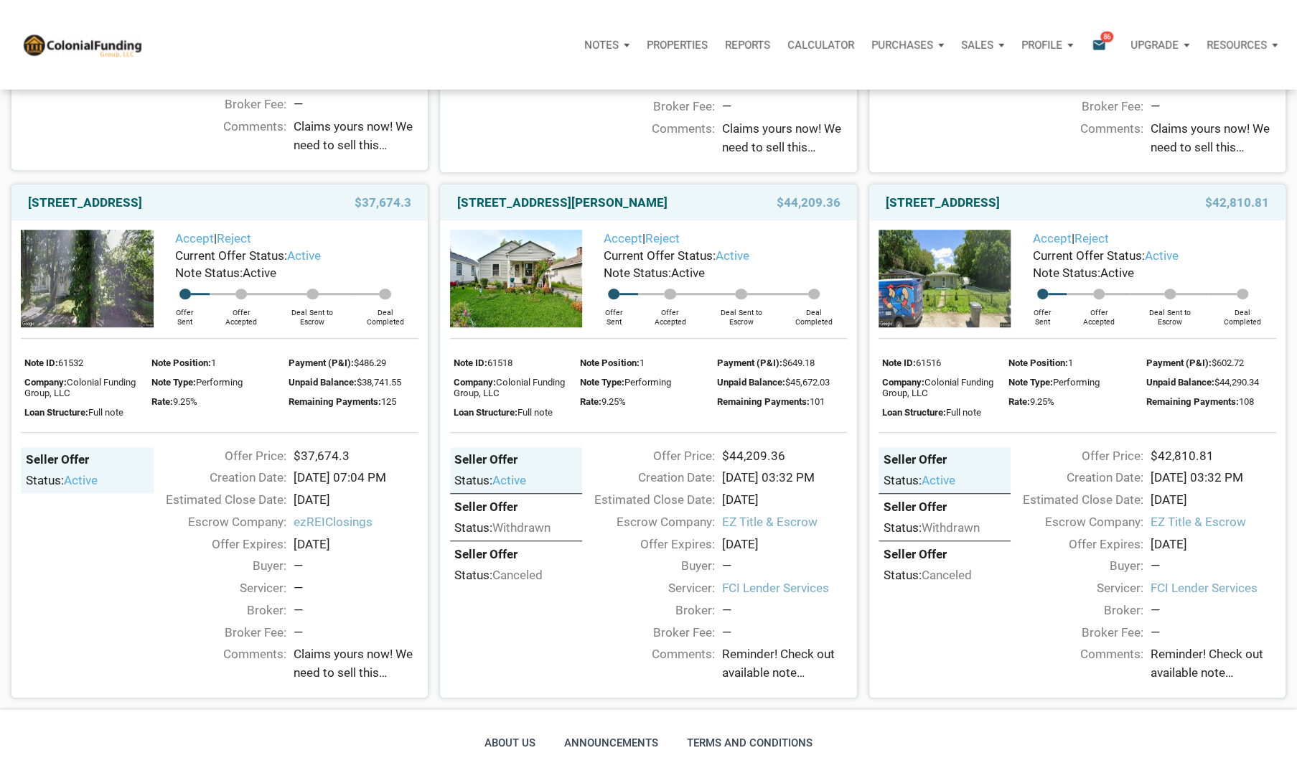
scroll to position [563, 0]
